Goal: Complete application form

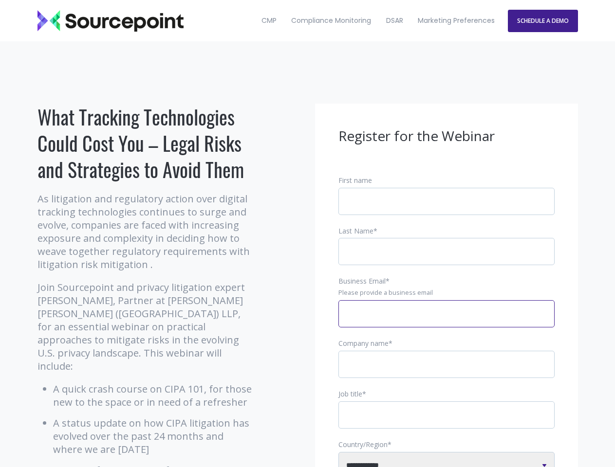
click at [446, 322] on input "Business Email *" at bounding box center [446, 313] width 216 height 27
